Goal: Task Accomplishment & Management: Use online tool/utility

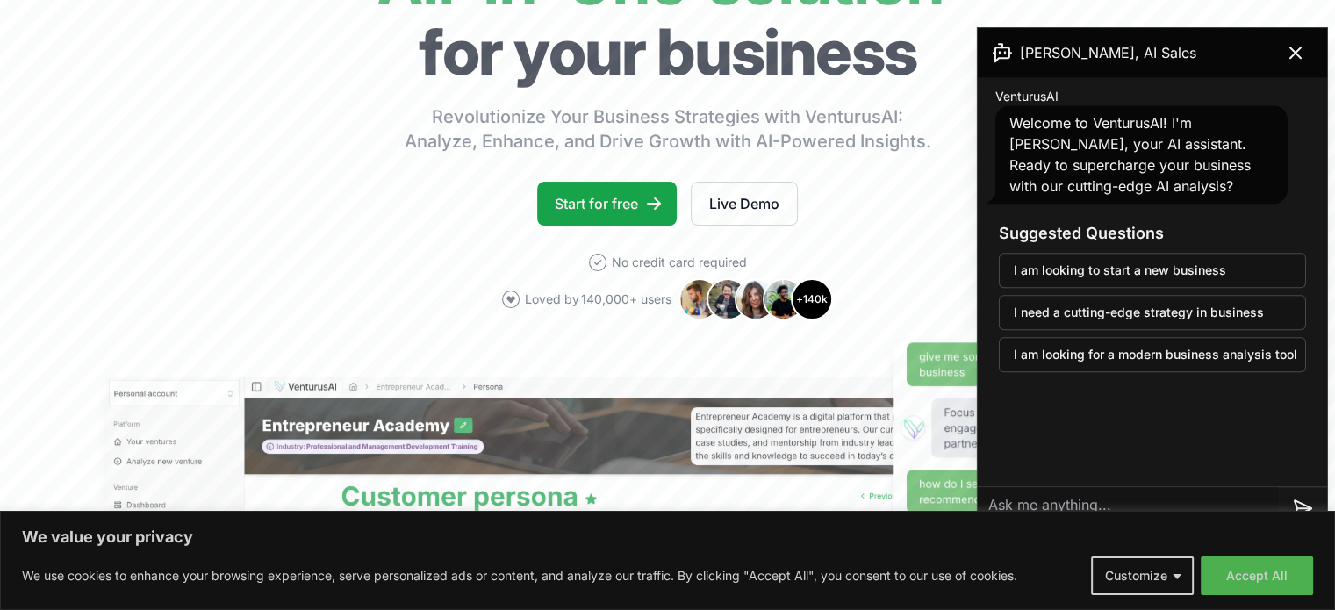
scroll to position [175, 0]
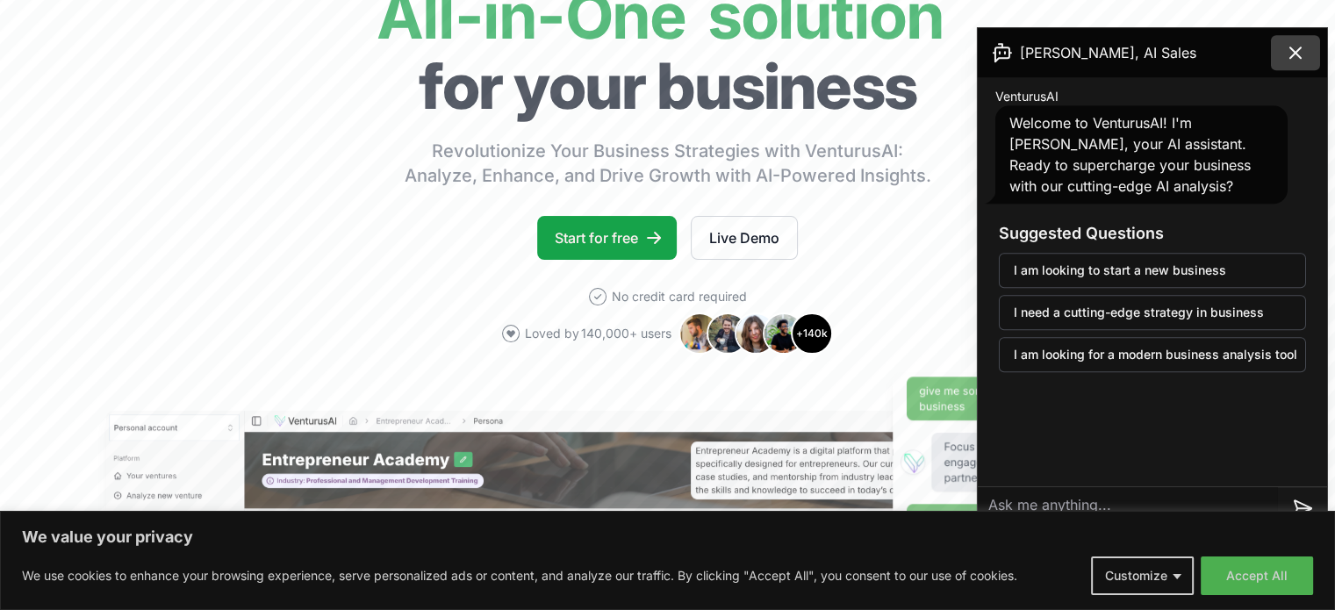
click at [1285, 55] on icon at bounding box center [1295, 52] width 21 height 21
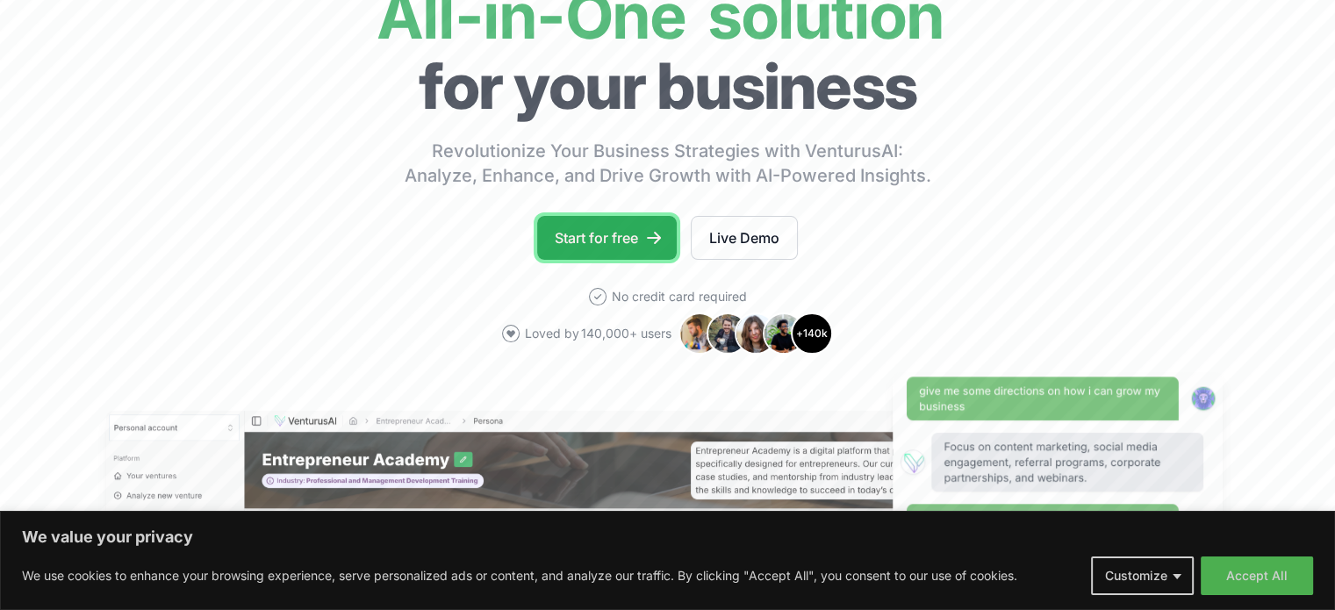
click at [620, 240] on link "Start for free" at bounding box center [607, 238] width 140 height 44
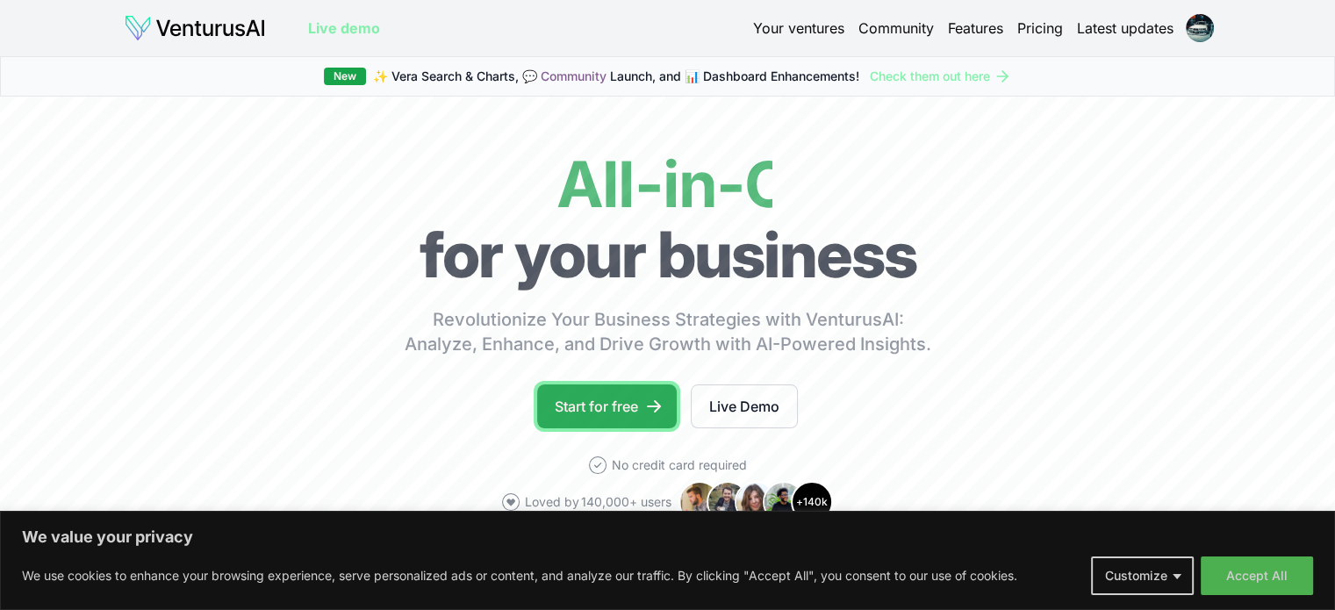
click at [648, 403] on icon at bounding box center [654, 406] width 18 height 18
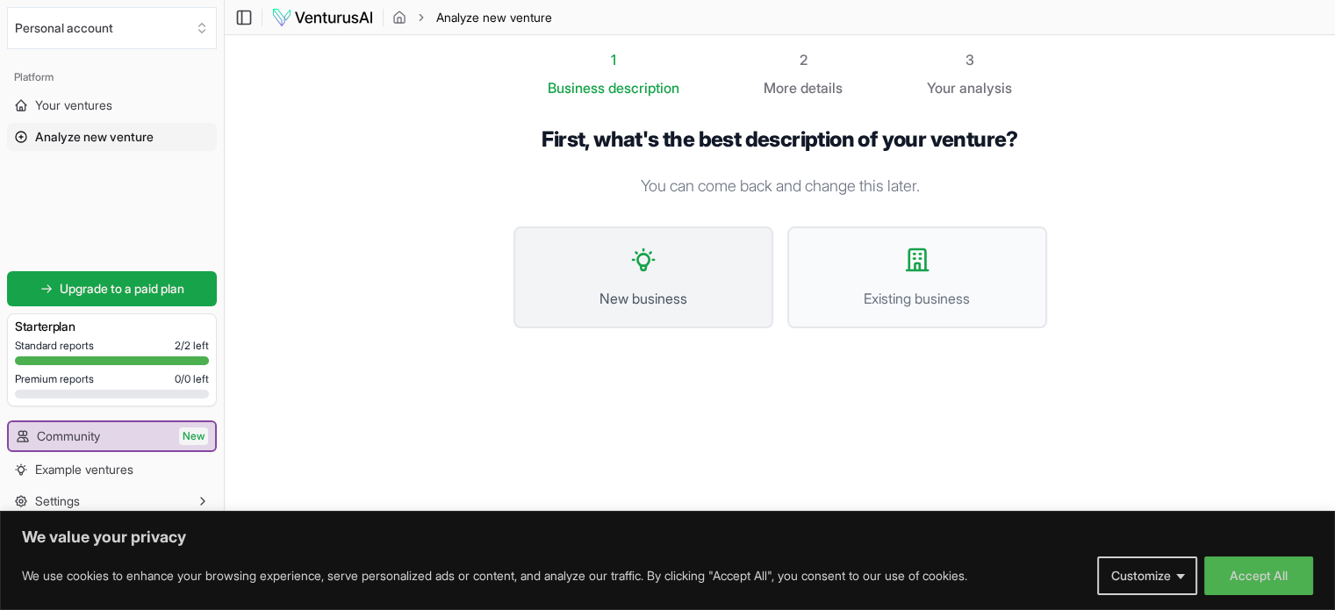
click at [662, 262] on button "New business" at bounding box center [643, 277] width 260 height 102
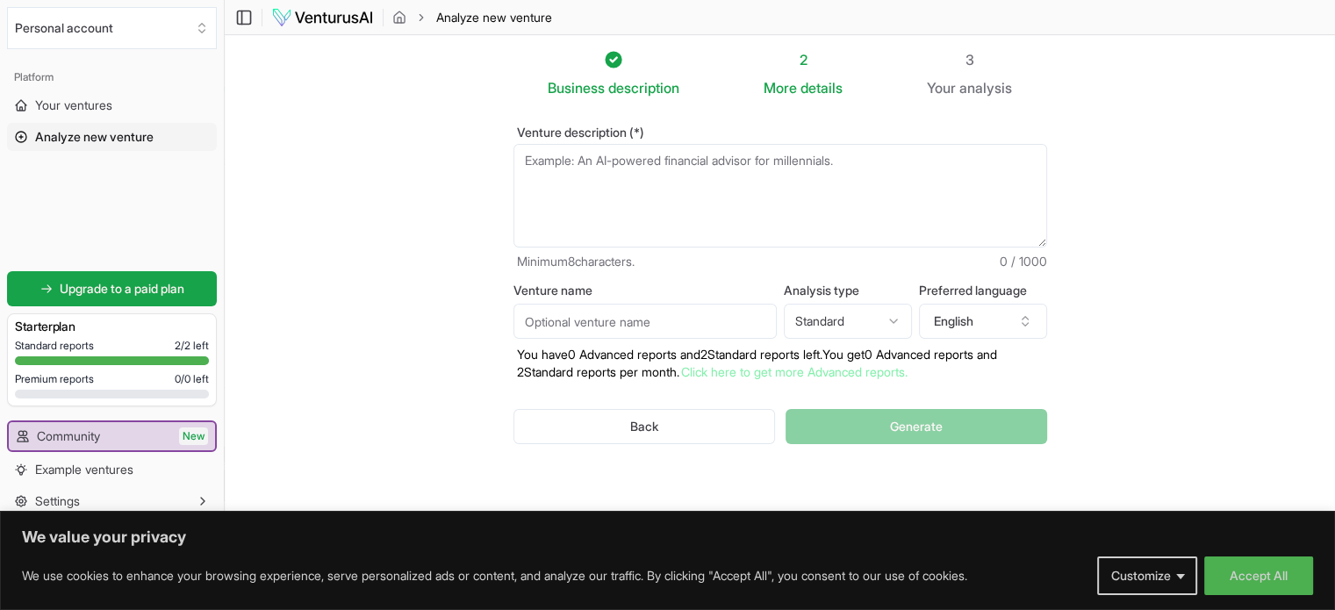
click at [601, 182] on textarea "Venture description (*)" at bounding box center [779, 196] width 533 height 104
type textarea "A"
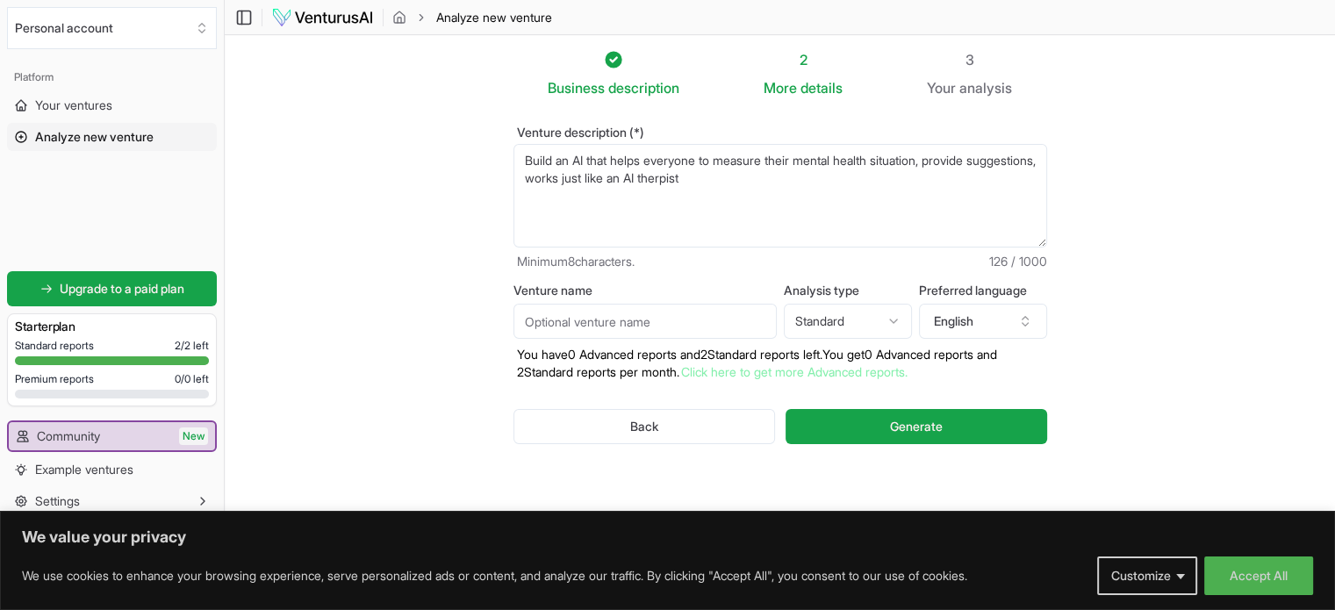
type textarea "Build an AI that helps everyone to measure their mental health situation, provi…"
click at [704, 332] on input "Venture name" at bounding box center [644, 321] width 263 height 35
type input "Mind"
click at [825, 307] on html "We value your privacy We use cookies to enhance your browsing experience, serve…" at bounding box center [667, 305] width 1335 height 610
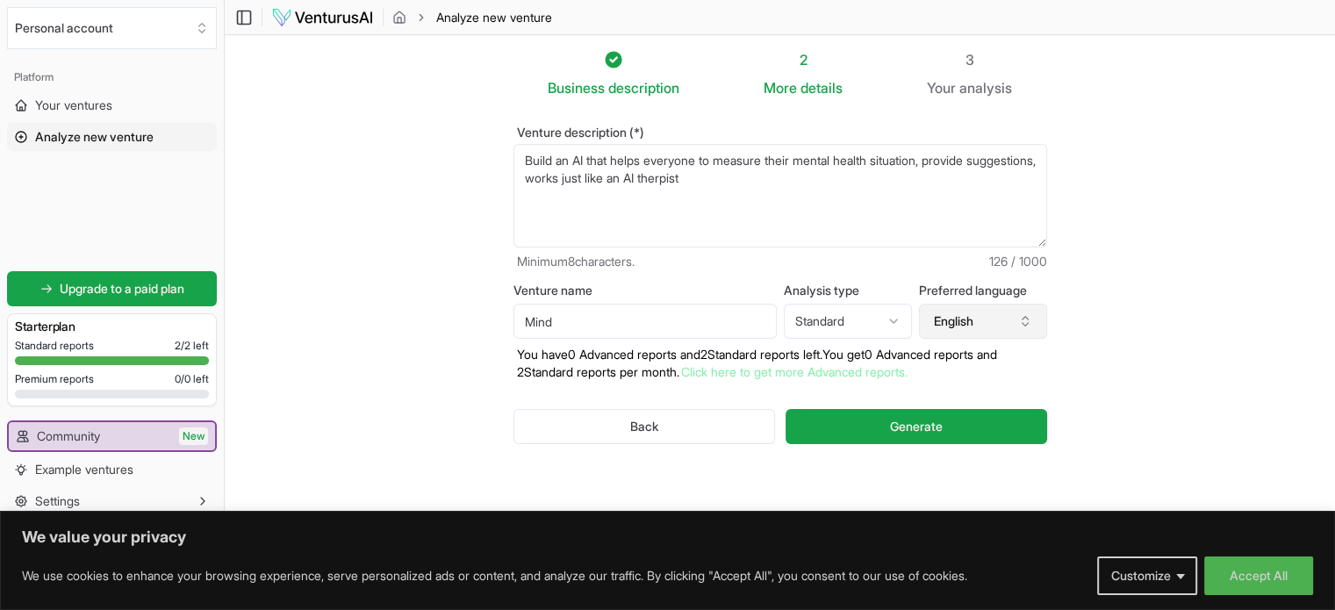
click at [1000, 315] on button "English" at bounding box center [983, 321] width 128 height 35
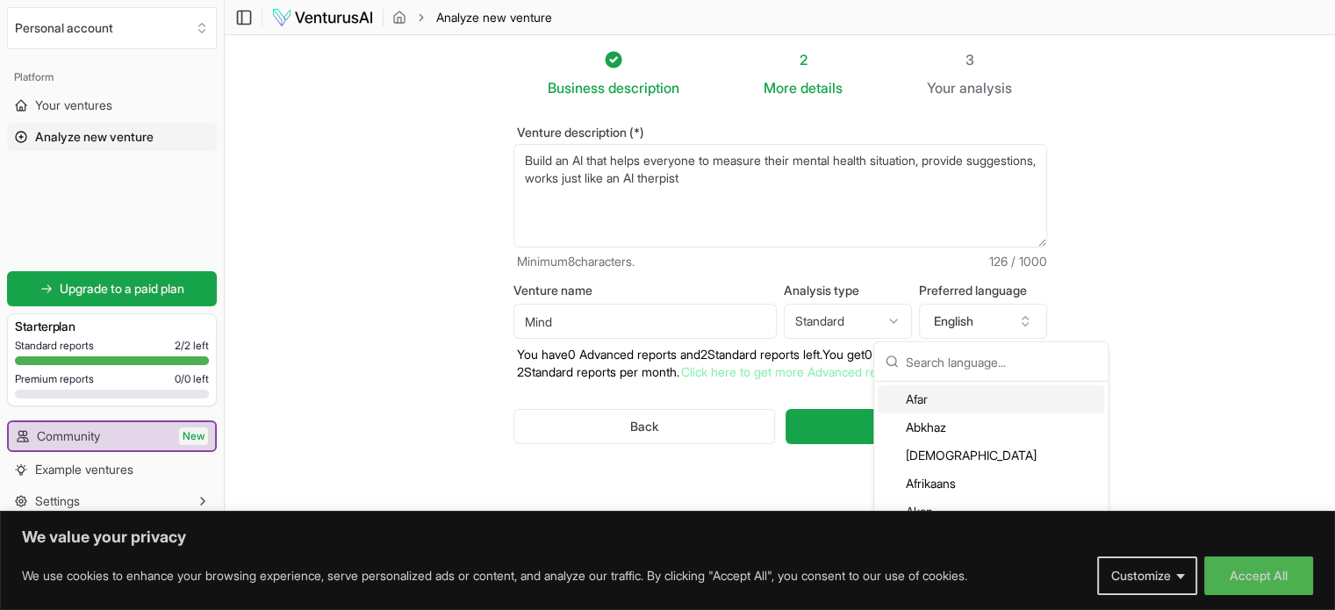
click at [1219, 277] on section "Business description 2 More details 3 Your analysis Venture description (*) Bui…" at bounding box center [780, 278] width 1110 height 487
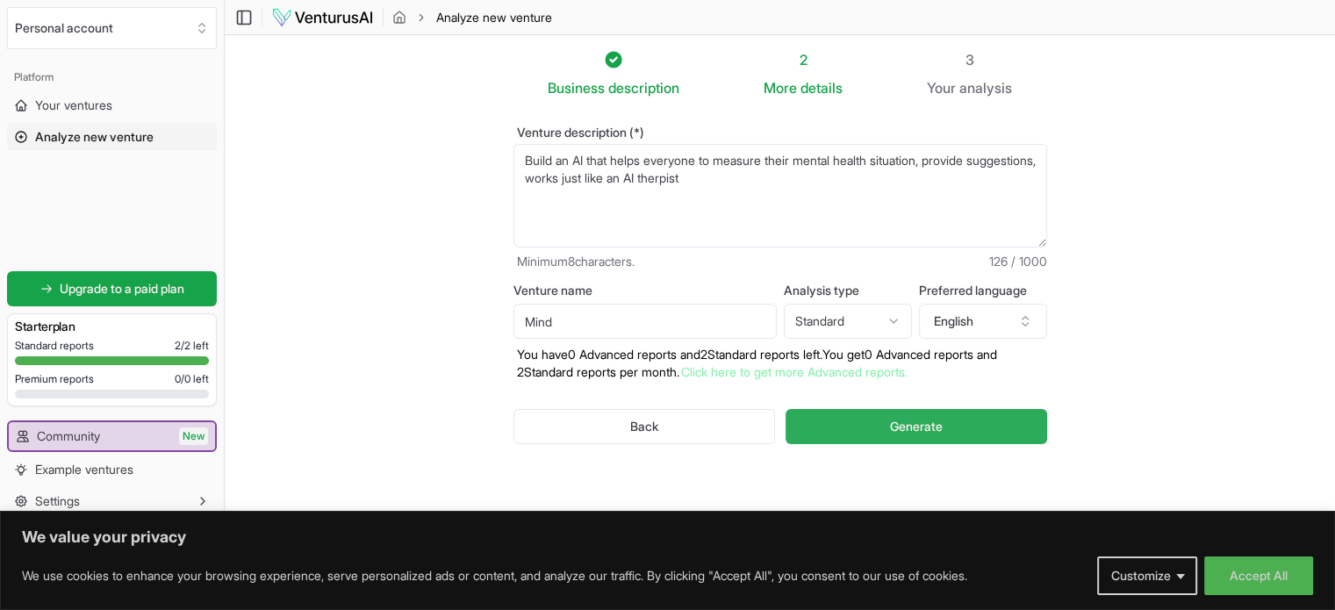
click at [906, 412] on button "Generate" at bounding box center [915, 426] width 261 height 35
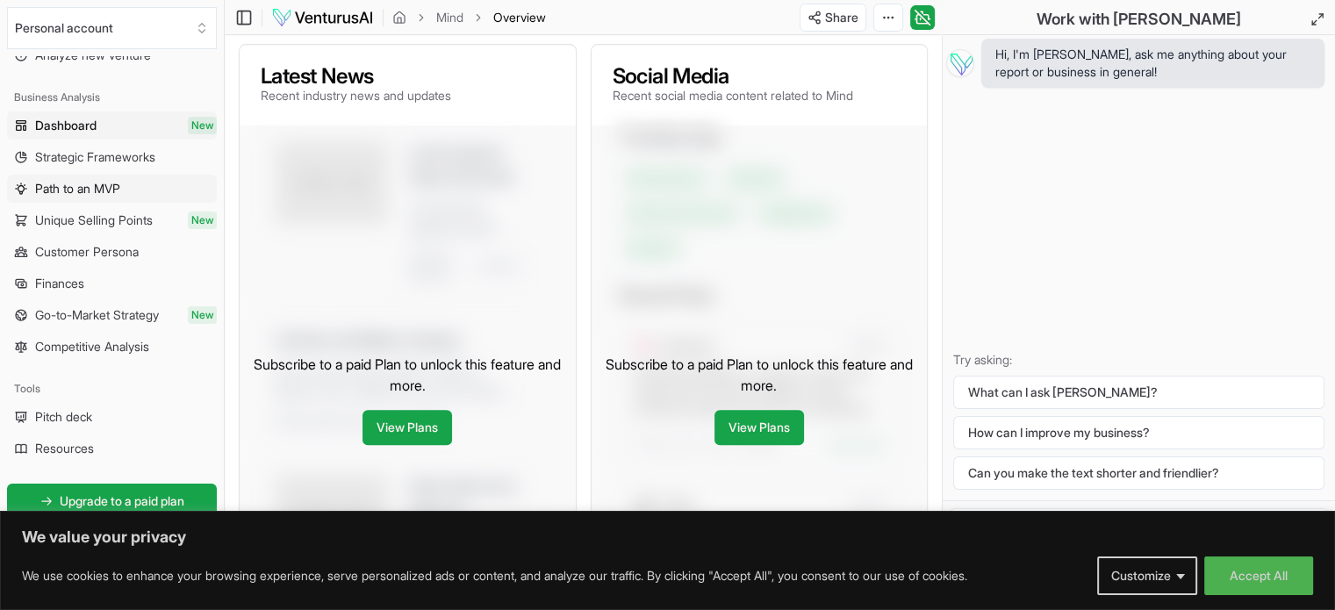
scroll to position [88, 0]
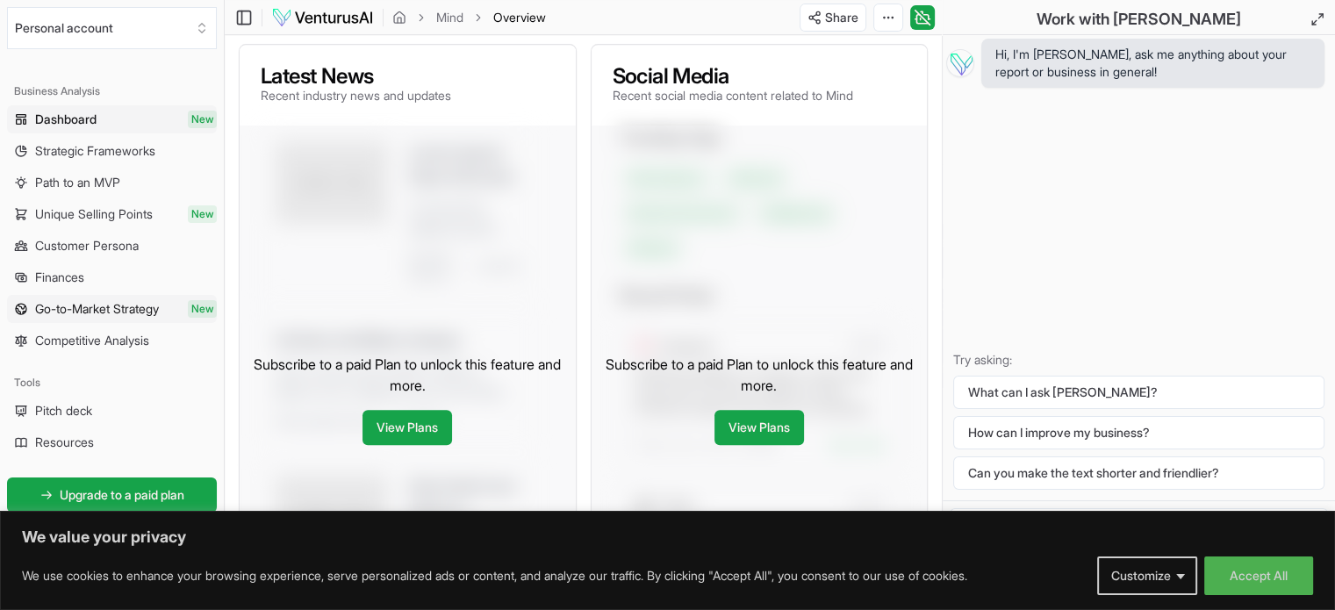
click at [138, 304] on span "Go-to-Market Strategy" at bounding box center [97, 309] width 124 height 18
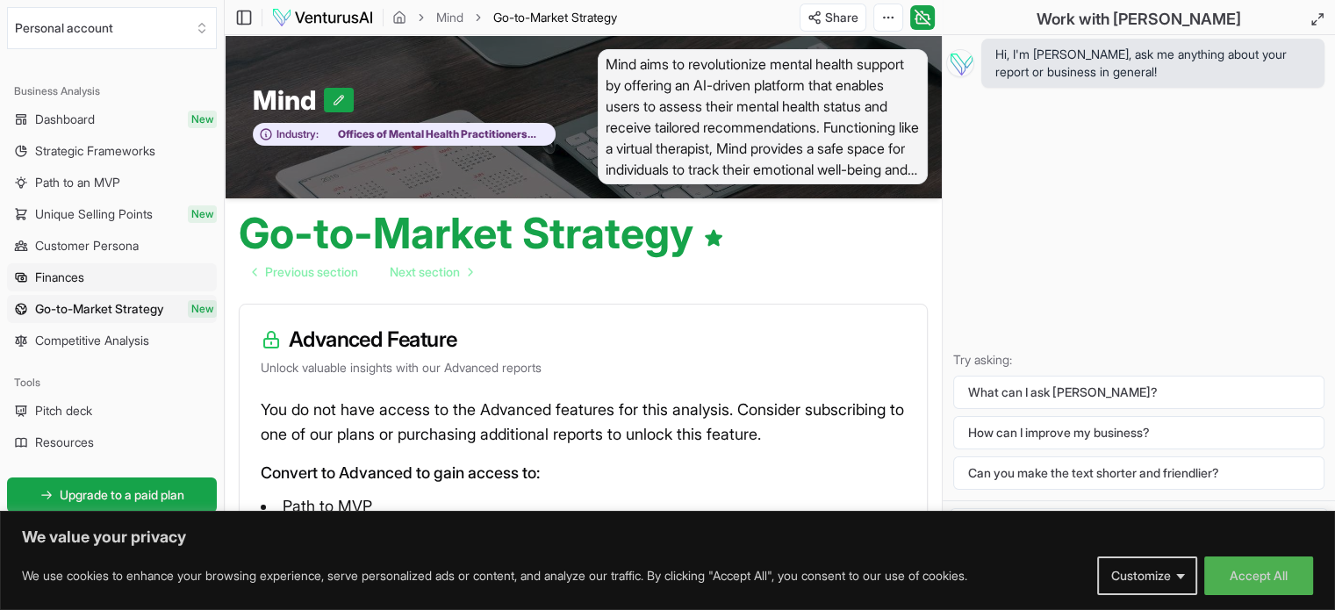
click at [145, 283] on link "Finances" at bounding box center [112, 277] width 210 height 28
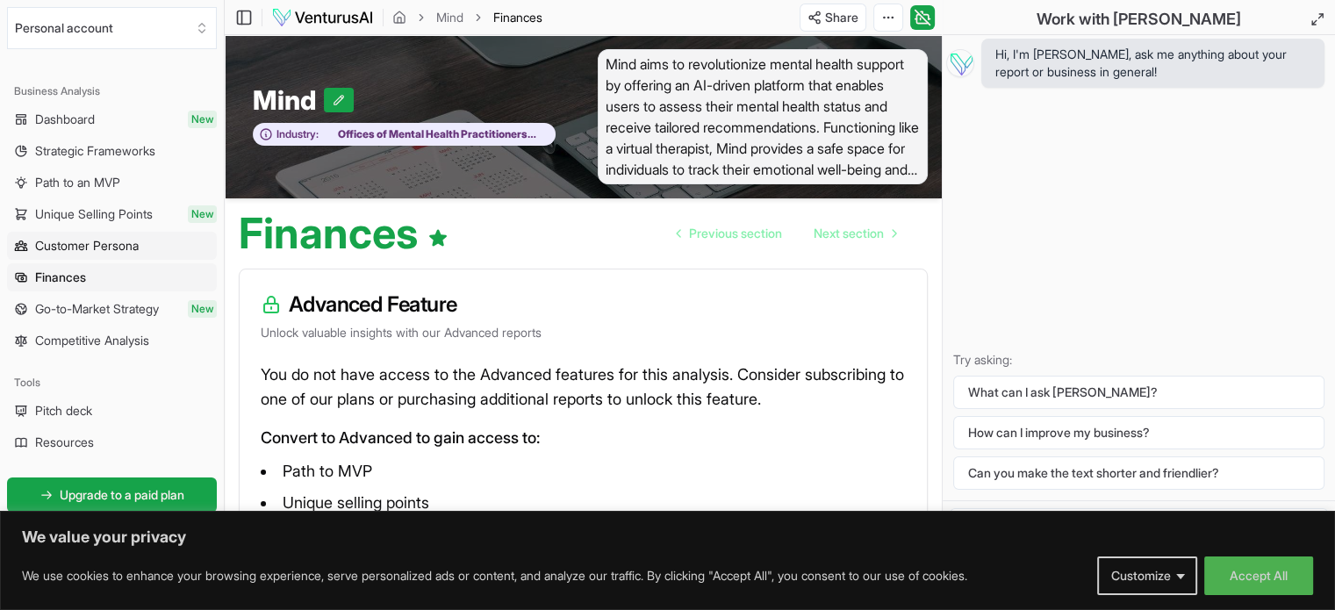
click at [151, 252] on link "Customer Persona" at bounding box center [112, 246] width 210 height 28
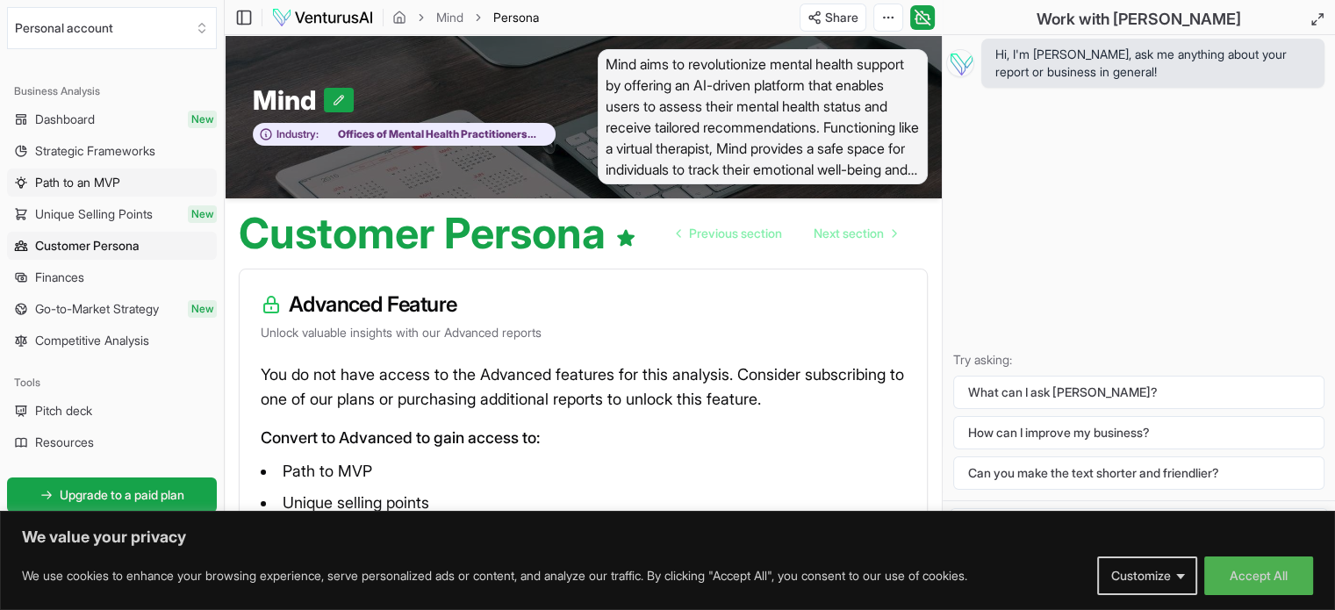
click at [156, 192] on link "Path to an MVP" at bounding box center [112, 182] width 210 height 28
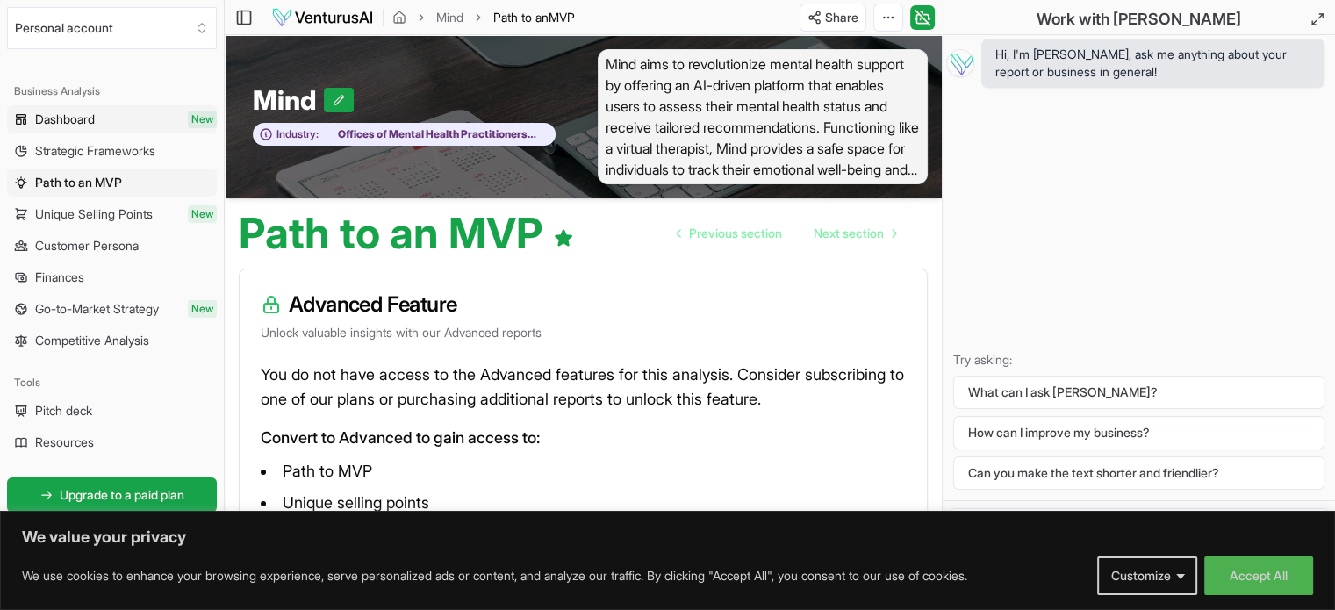
click at [140, 123] on link "Dashboard New" at bounding box center [112, 119] width 210 height 28
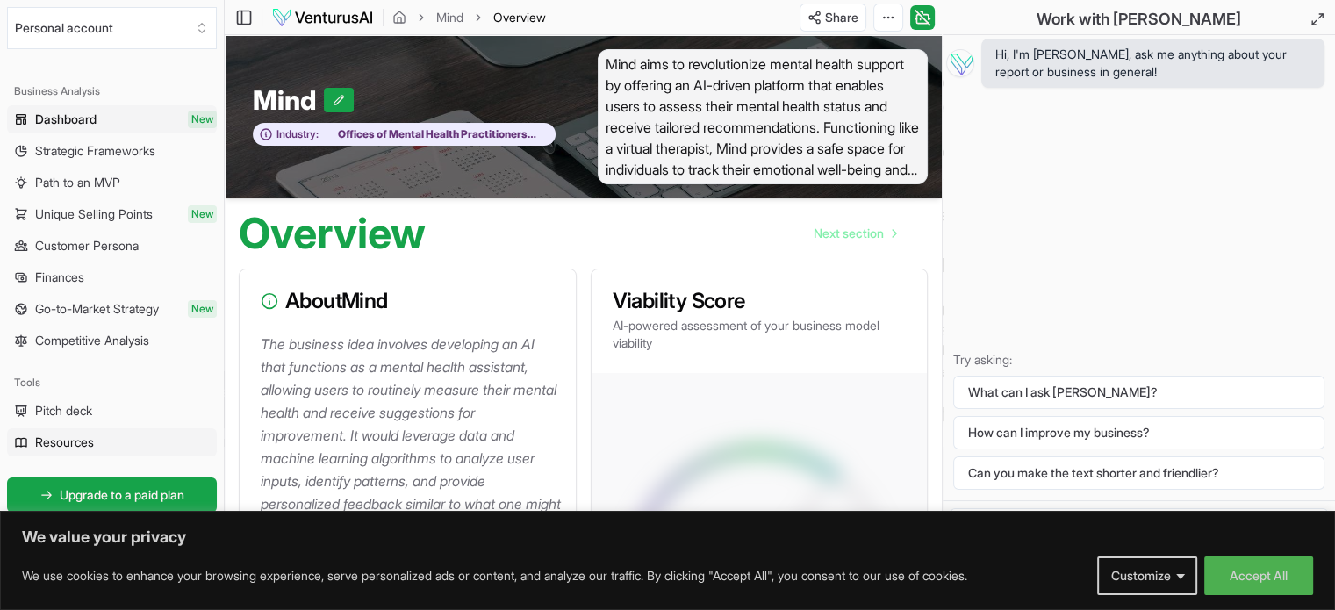
click at [72, 433] on span "Resources" at bounding box center [64, 442] width 59 height 18
